Goal: Task Accomplishment & Management: Use online tool/utility

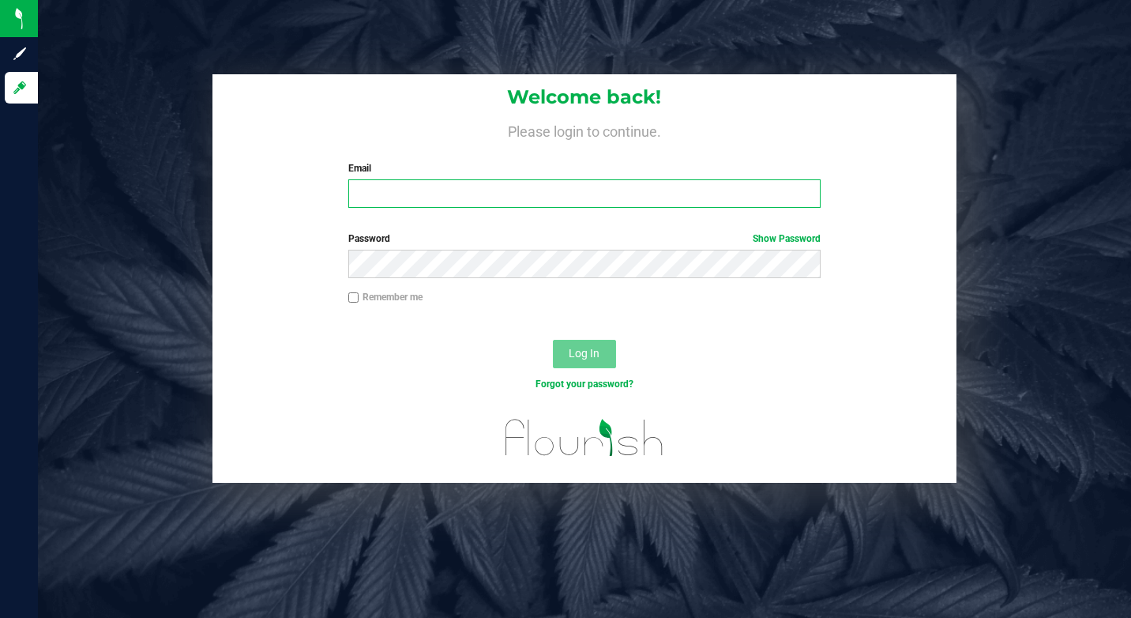
type input "[PERSON_NAME][EMAIL_ADDRESS][DOMAIN_NAME]"
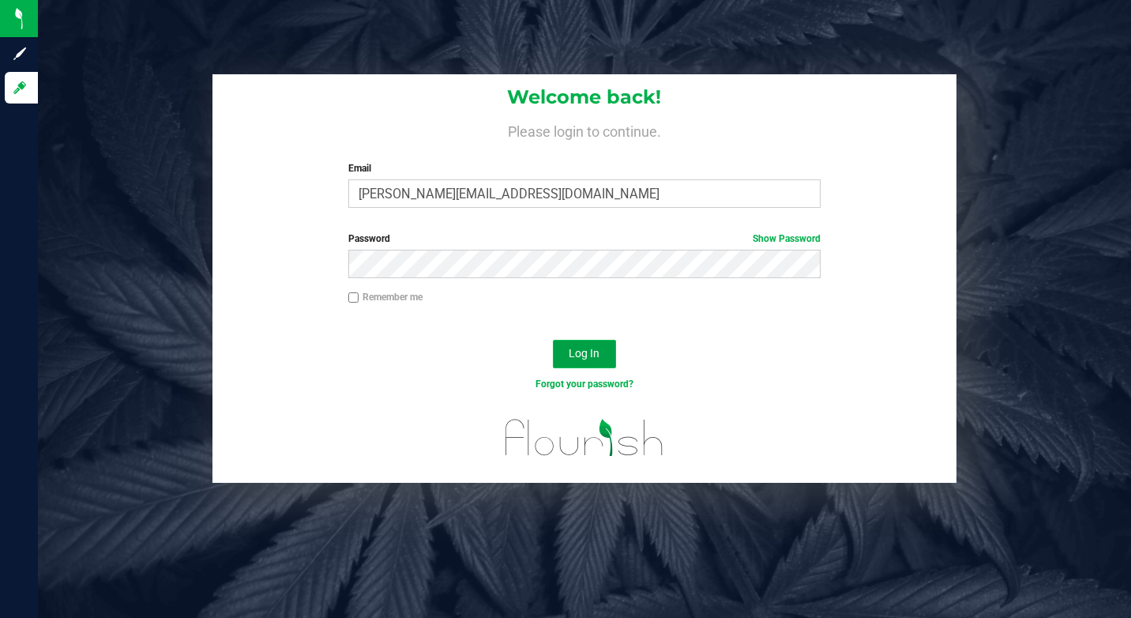
click at [592, 351] on span "Log In" at bounding box center [584, 353] width 31 height 13
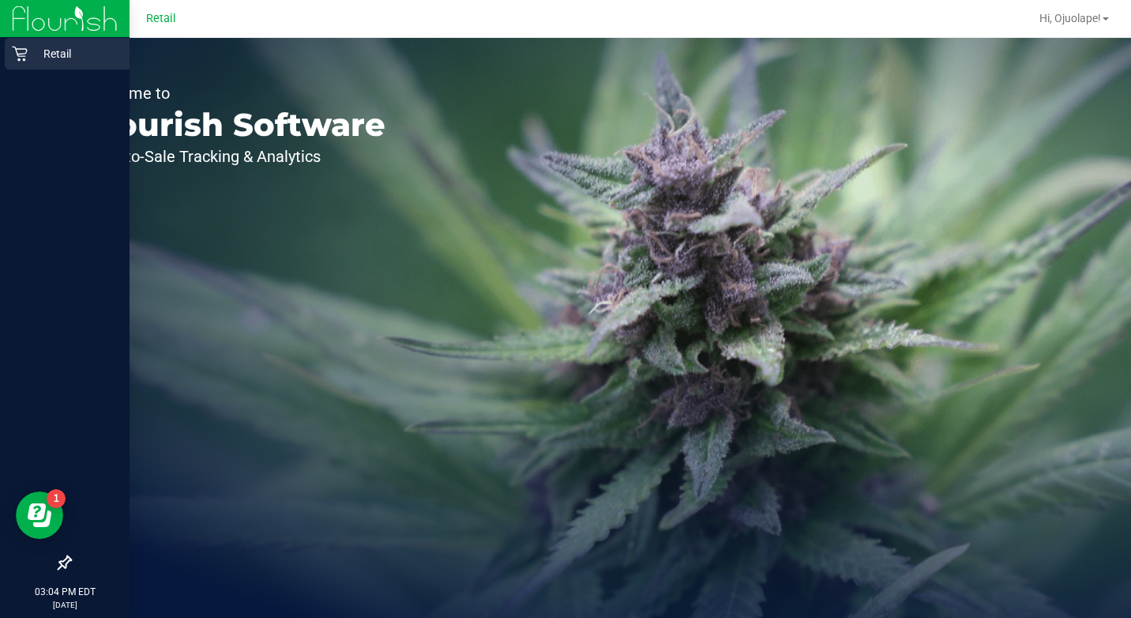
click at [26, 54] on icon at bounding box center [20, 54] width 16 height 16
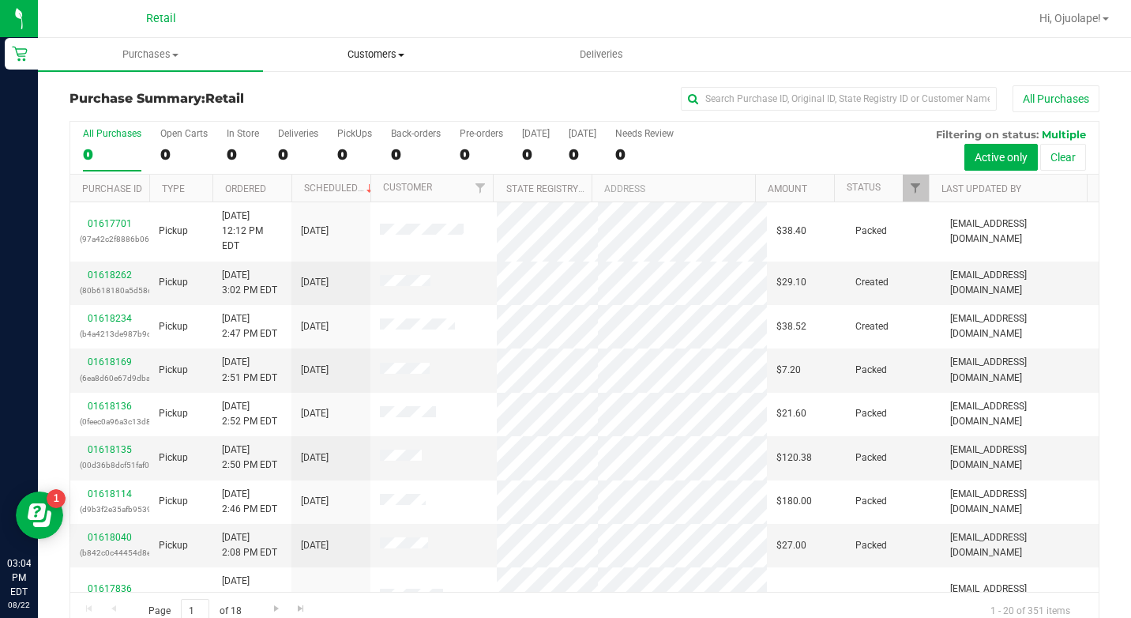
click at [408, 51] on span "Customers" at bounding box center [376, 54] width 224 height 14
click at [196, 47] on uib-tab-heading "Purchases Summary of purchases Fulfillment All purchases" at bounding box center [151, 55] width 224 height 32
click at [163, 59] on span "Purchases" at bounding box center [150, 54] width 225 height 14
click at [159, 66] on uib-tab-heading "Purchases Summary of purchases Fulfillment All purchases" at bounding box center [150, 54] width 225 height 33
click at [145, 86] on li "Summary of purchases" at bounding box center [150, 95] width 225 height 19
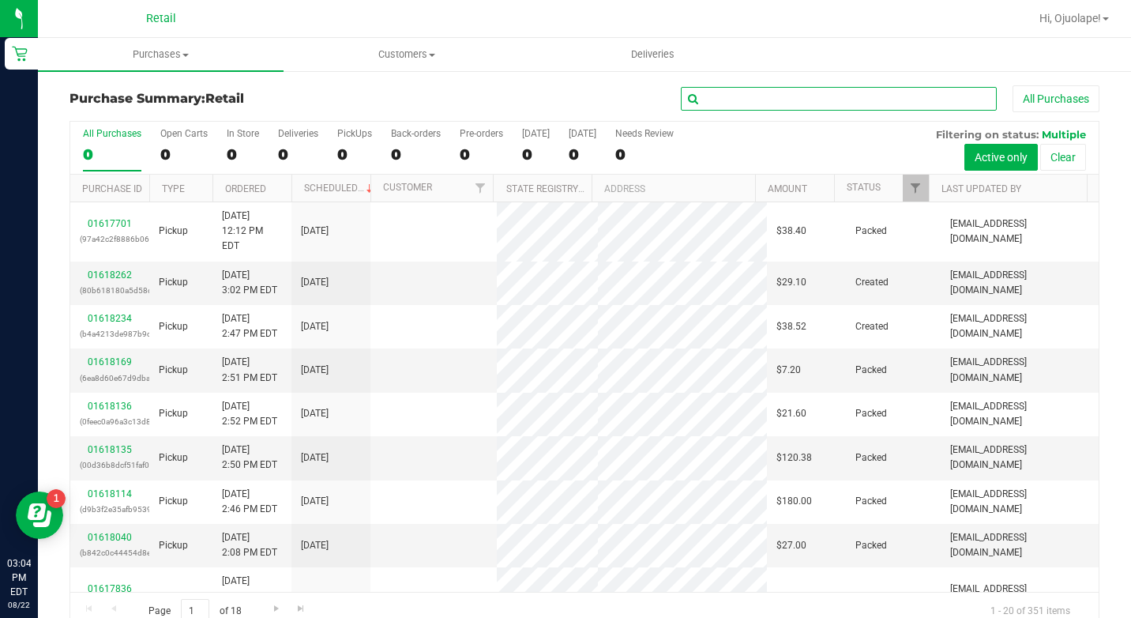
click at [795, 101] on input "text" at bounding box center [839, 99] width 316 height 24
type input "[PERSON_NAME]"
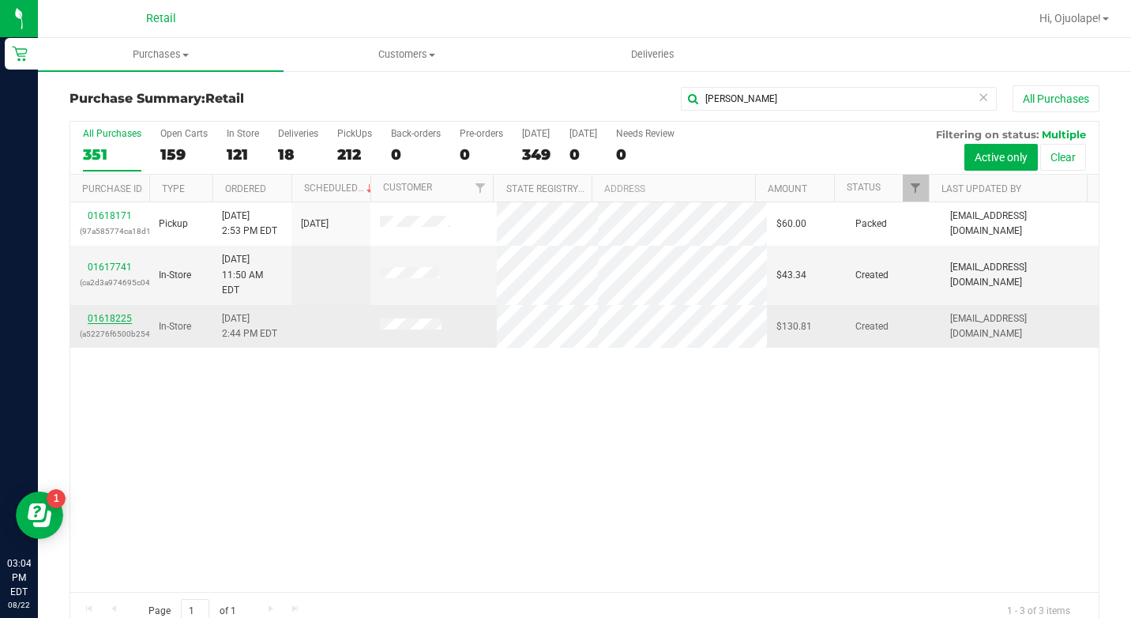
click at [100, 313] on link "01618225" at bounding box center [110, 318] width 44 height 11
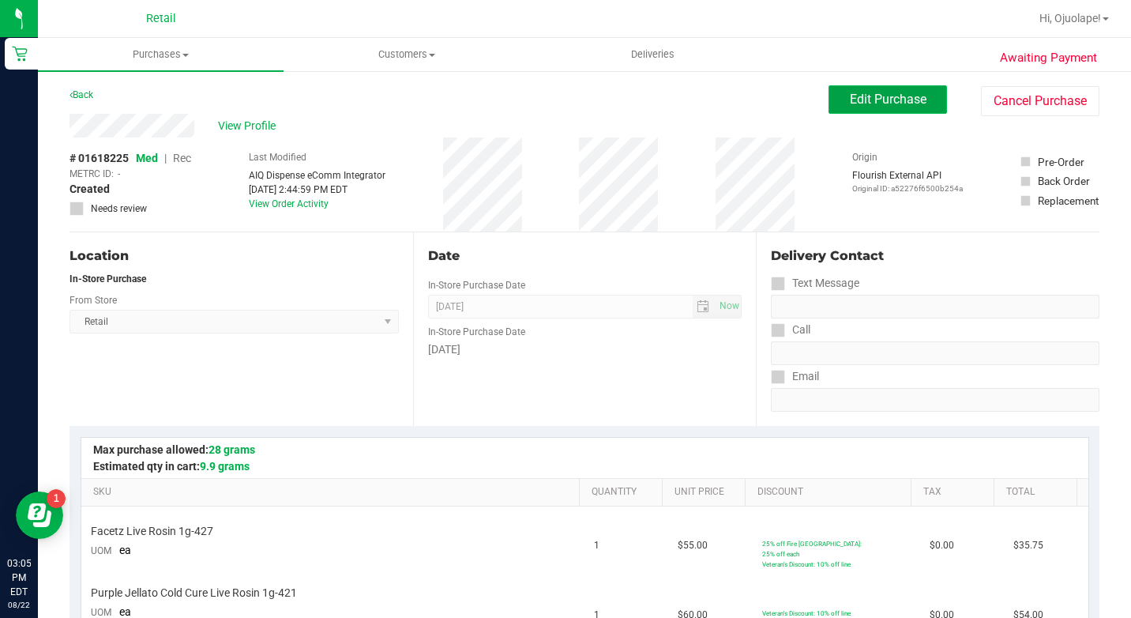
click at [895, 98] on span "Edit Purchase" at bounding box center [888, 99] width 77 height 15
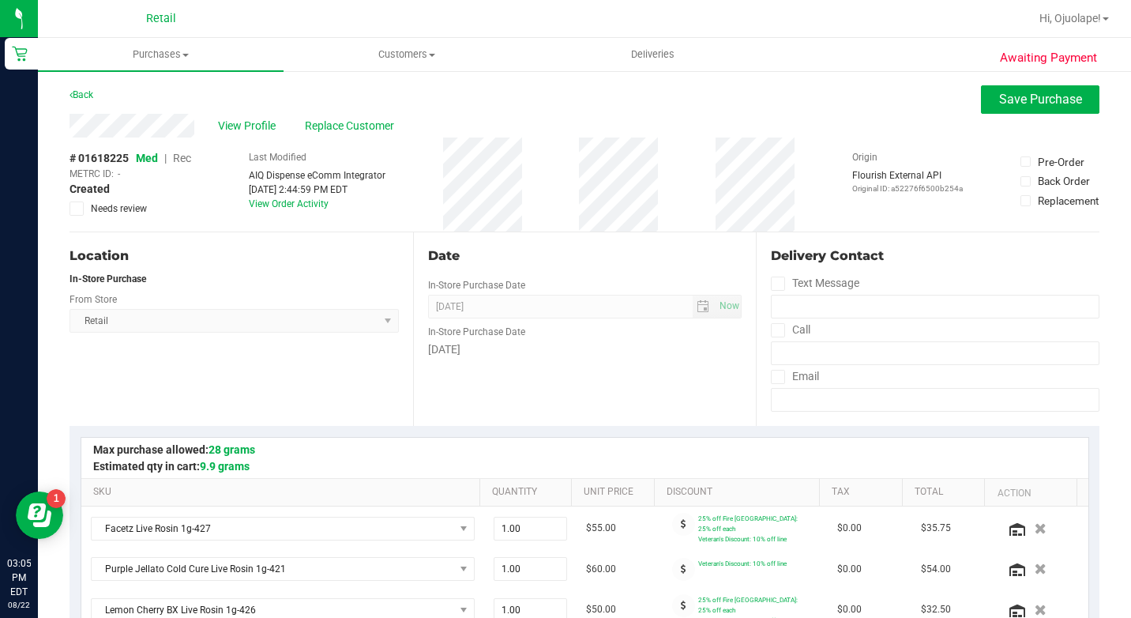
click at [177, 154] on span "Rec" at bounding box center [182, 158] width 18 height 13
click at [1044, 98] on span "Save Purchase" at bounding box center [1040, 99] width 83 height 15
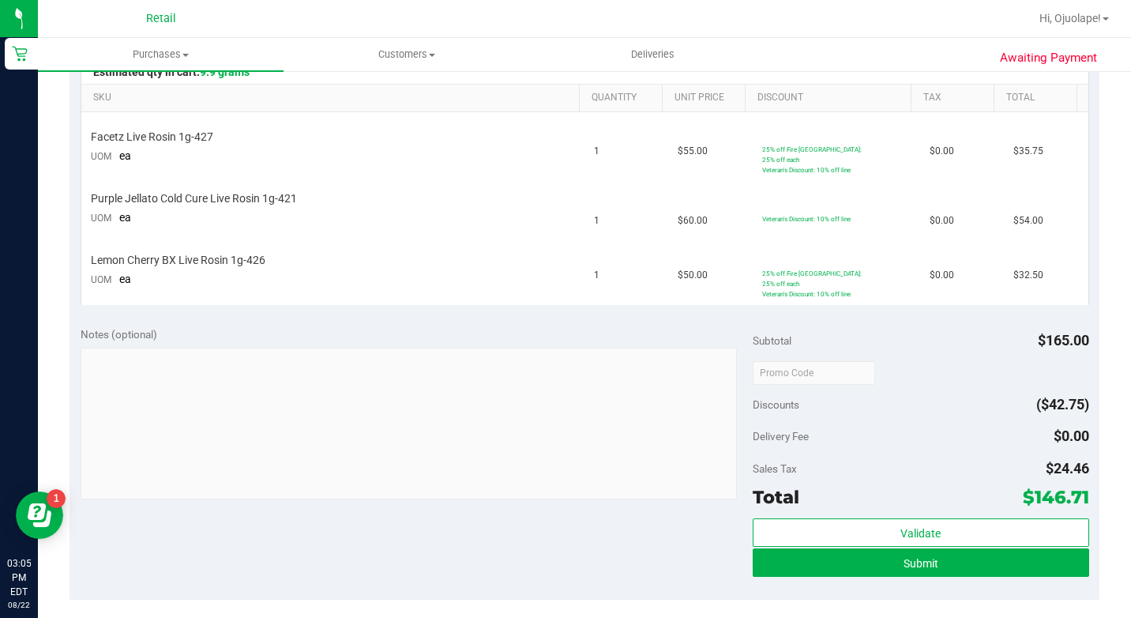
scroll to position [553, 0]
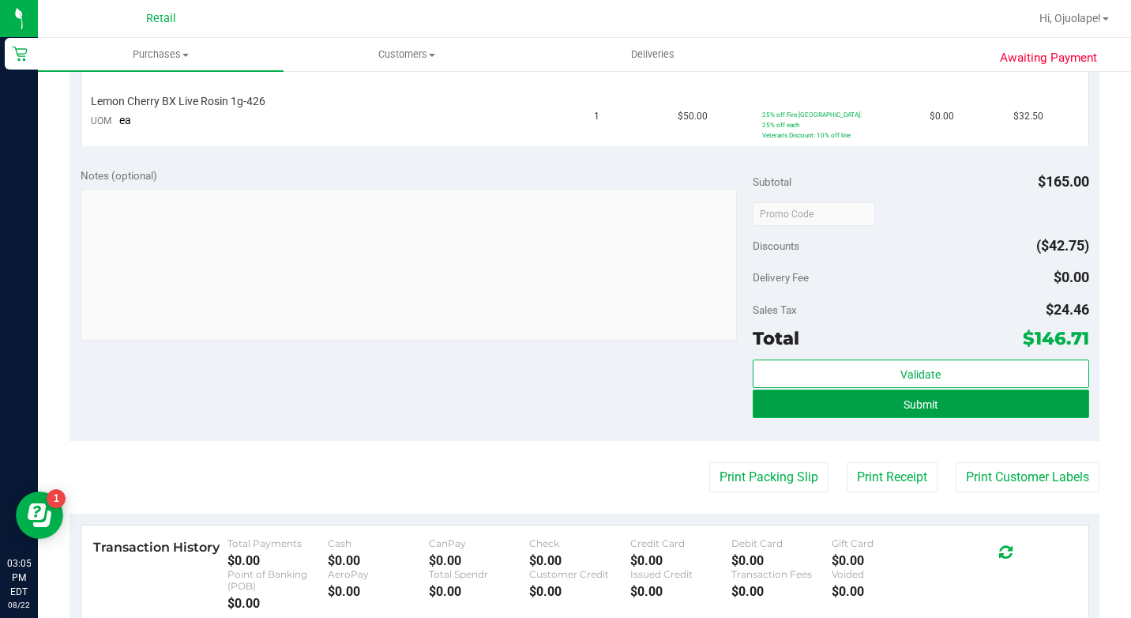
click at [1029, 389] on button "Submit" at bounding box center [921, 403] width 336 height 28
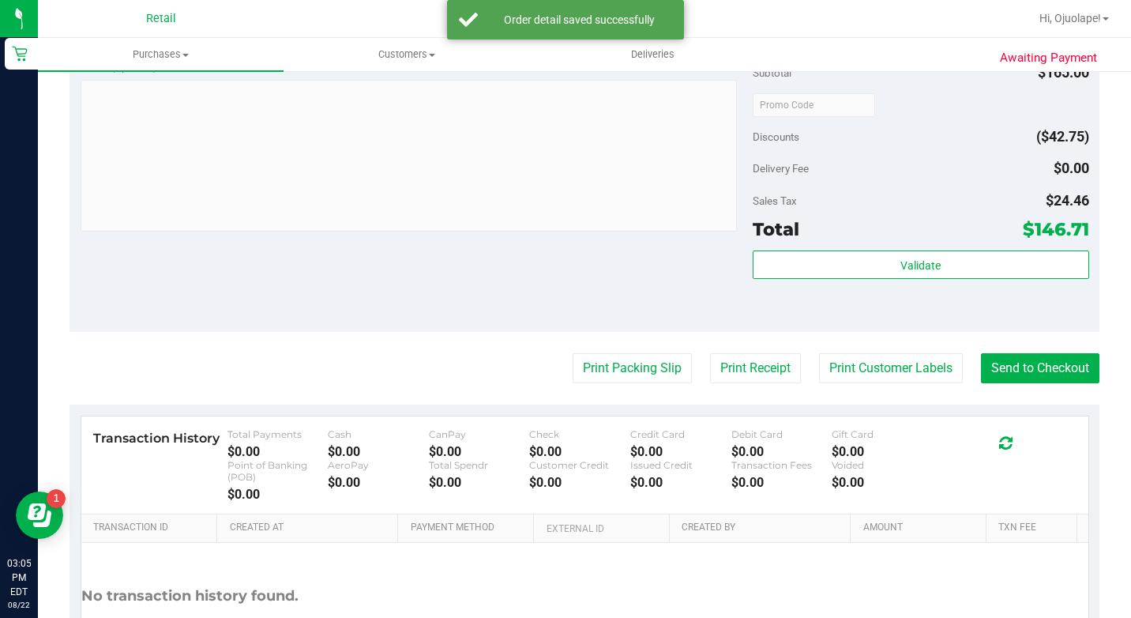
scroll to position [926, 0]
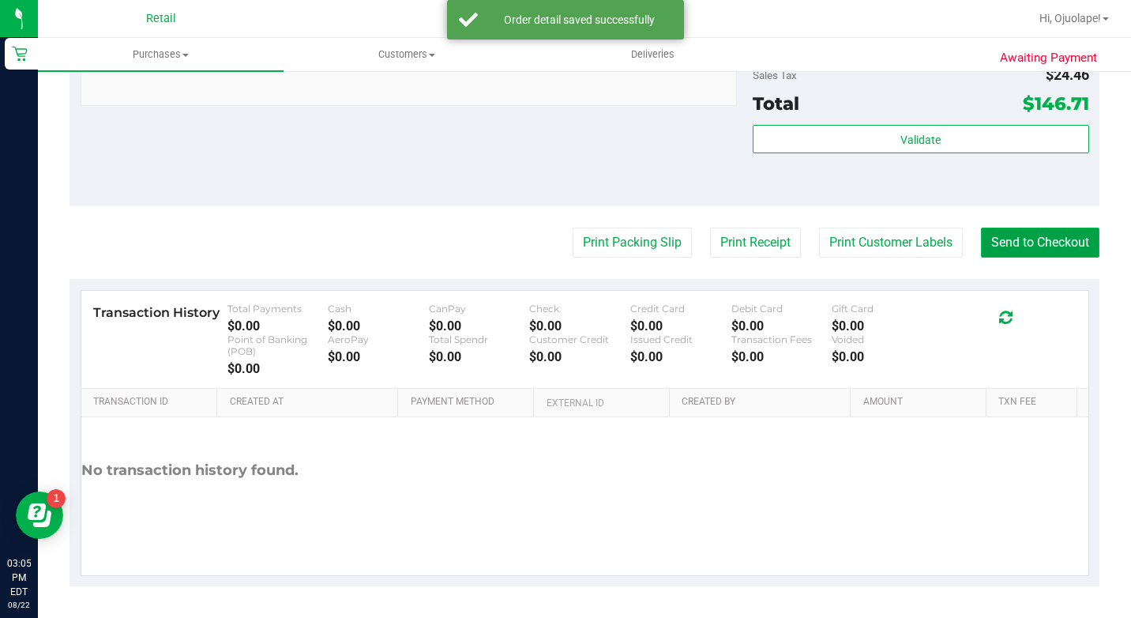
click at [1032, 240] on button "Send to Checkout" at bounding box center [1040, 242] width 118 height 30
